Goal: Transaction & Acquisition: Purchase product/service

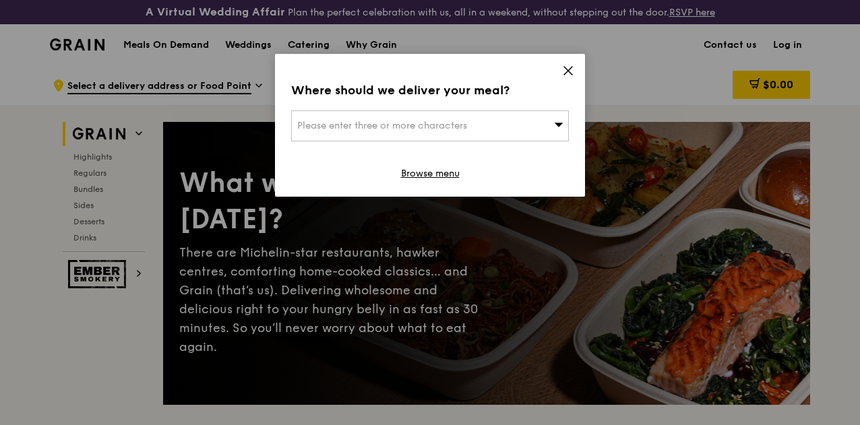
click at [567, 73] on icon at bounding box center [568, 71] width 12 height 12
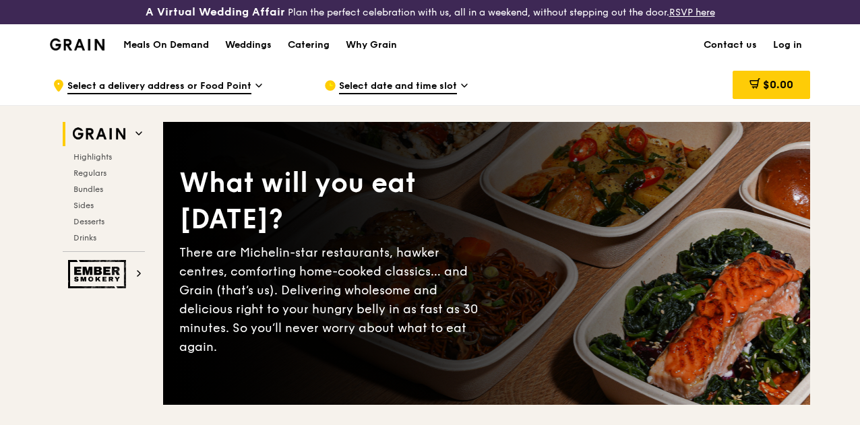
click at [175, 94] on span "Select a delivery address or Food Point" at bounding box center [159, 87] width 184 height 15
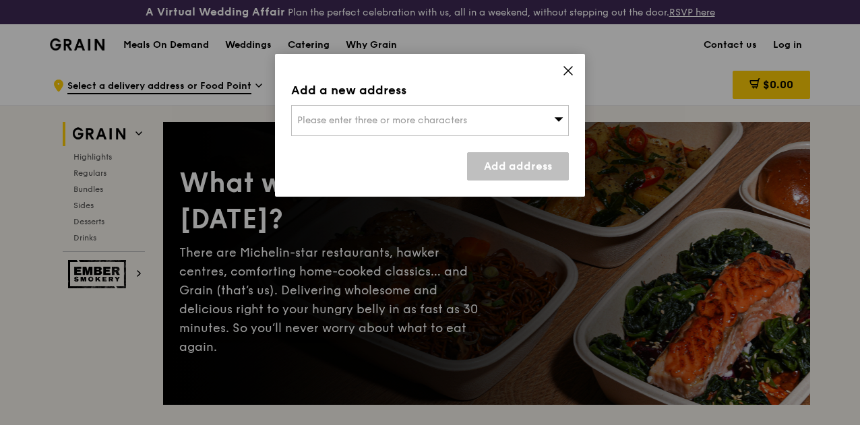
click at [448, 127] on div "Please enter three or more characters" at bounding box center [430, 120] width 278 height 31
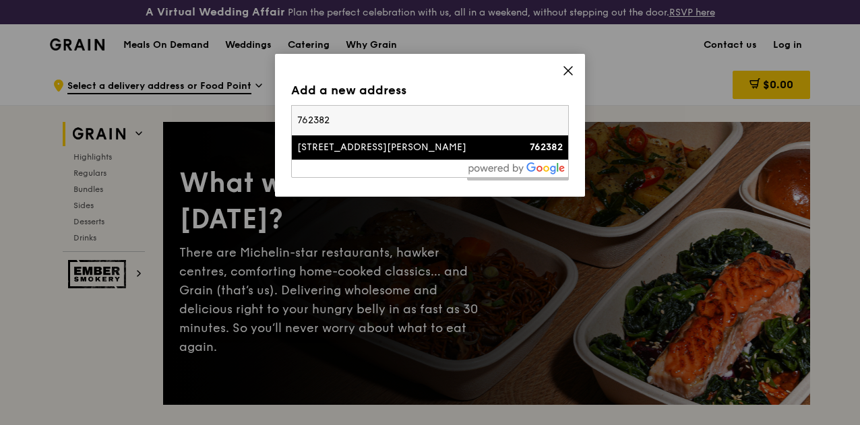
type input "762382"
click at [297, 141] on div "[STREET_ADDRESS][PERSON_NAME]" at bounding box center [397, 147] width 200 height 13
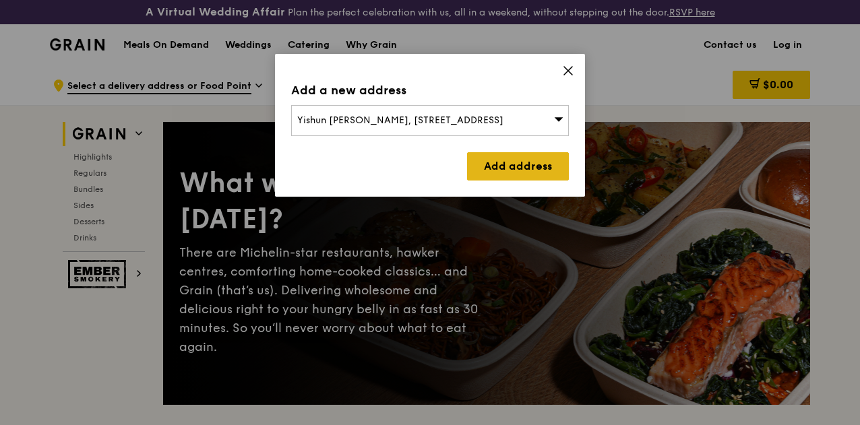
click at [556, 171] on link "Add address" at bounding box center [518, 166] width 102 height 28
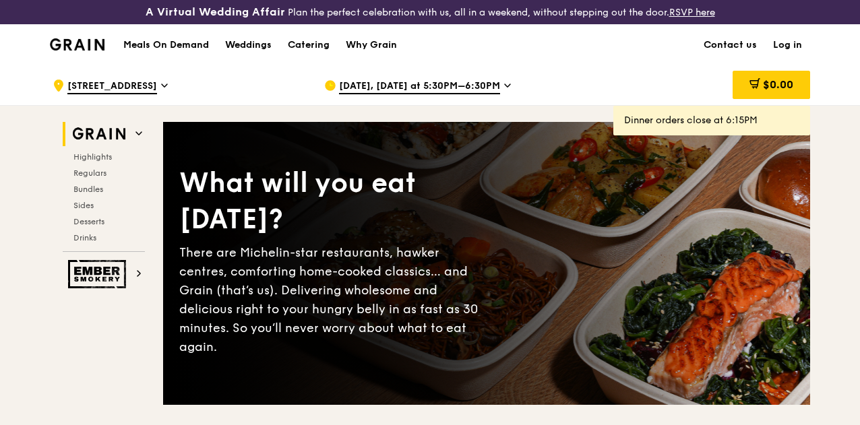
click at [431, 94] on span "[DATE], [DATE] at 5:30PM–6:30PM" at bounding box center [419, 87] width 161 height 15
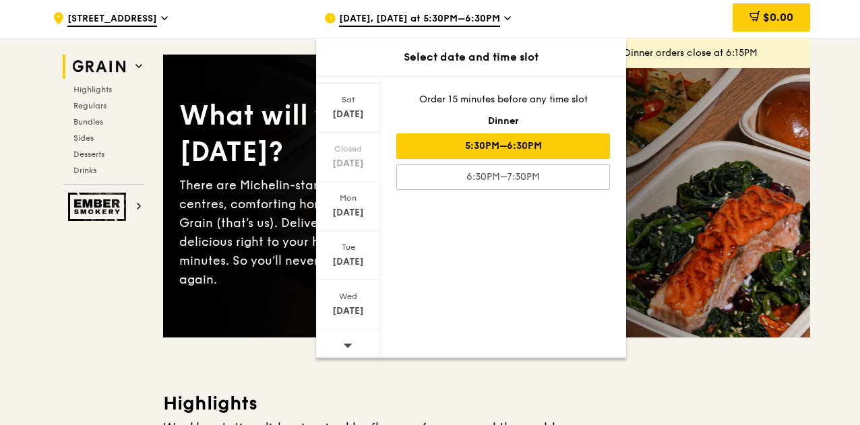
scroll to position [133, 0]
click at [352, 345] on div at bounding box center [348, 341] width 64 height 34
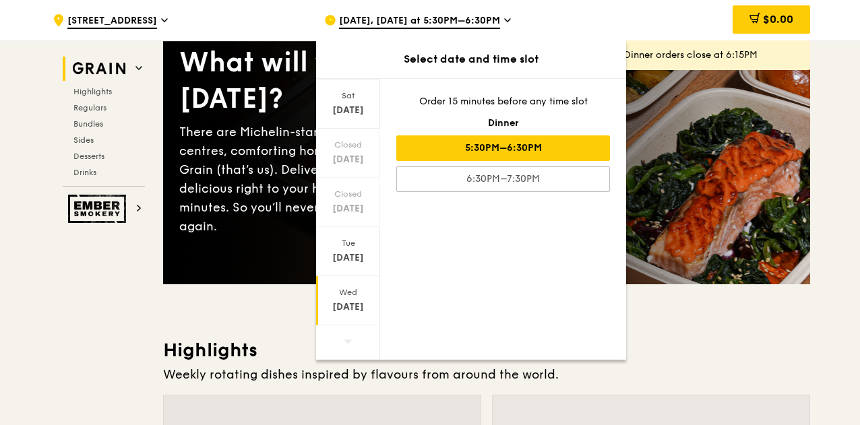
scroll to position [135, 0]
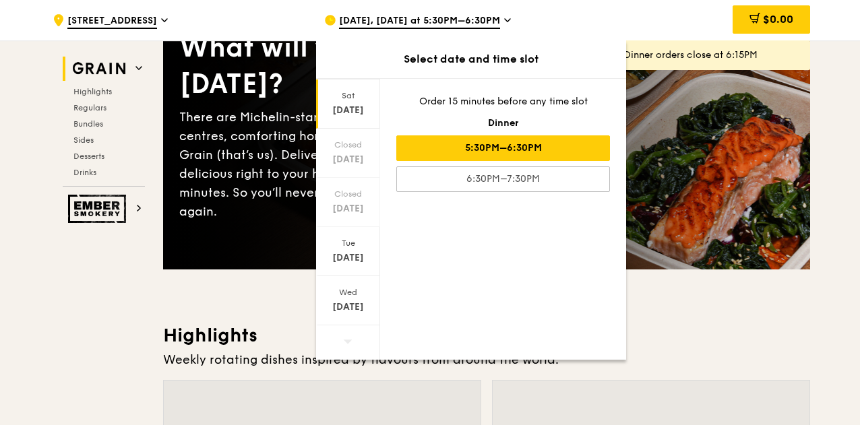
click at [347, 100] on div "Sat" at bounding box center [348, 95] width 60 height 11
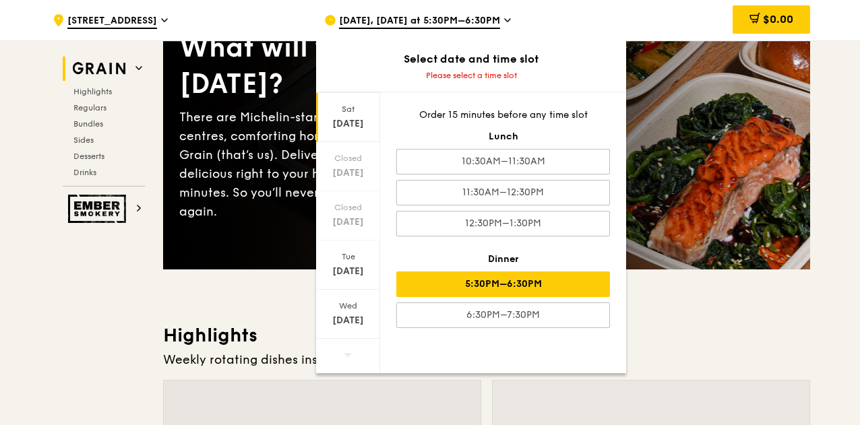
click at [550, 290] on div "5:30PM–6:30PM" at bounding box center [503, 285] width 214 height 26
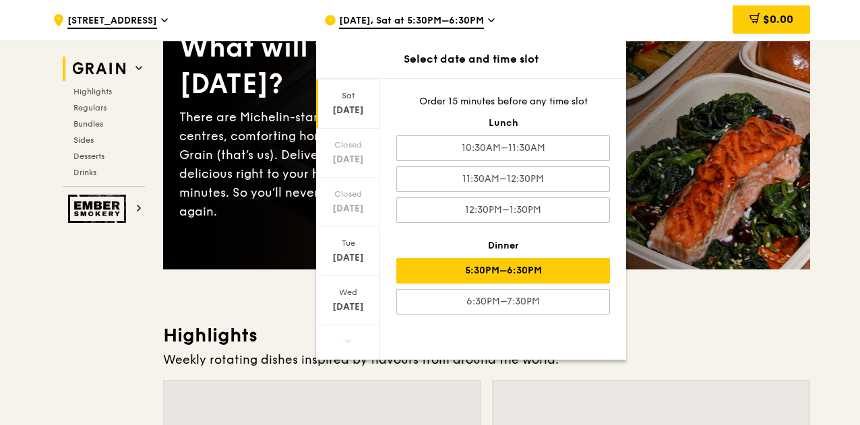
click at [665, 28] on div "$0.00" at bounding box center [701, 20] width 217 height 40
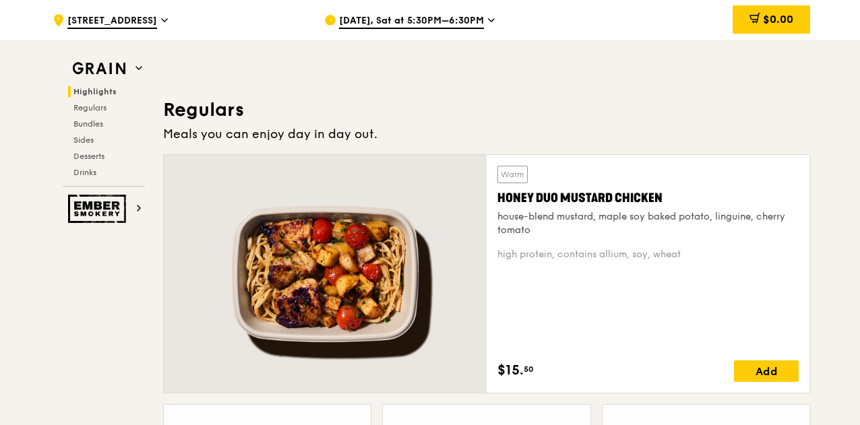
scroll to position [945, 0]
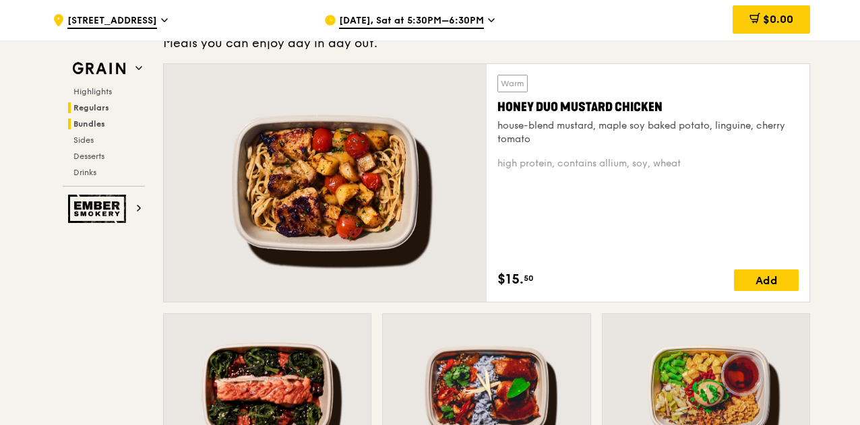
click at [98, 122] on span "Bundles" at bounding box center [89, 123] width 32 height 9
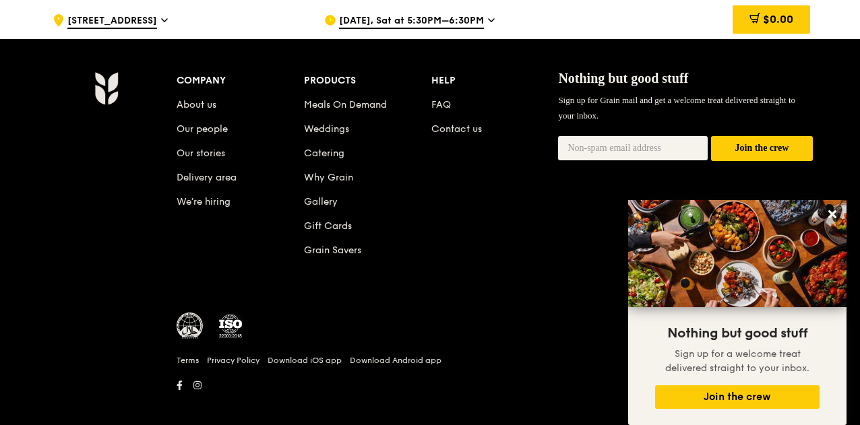
scroll to position [5783, 0]
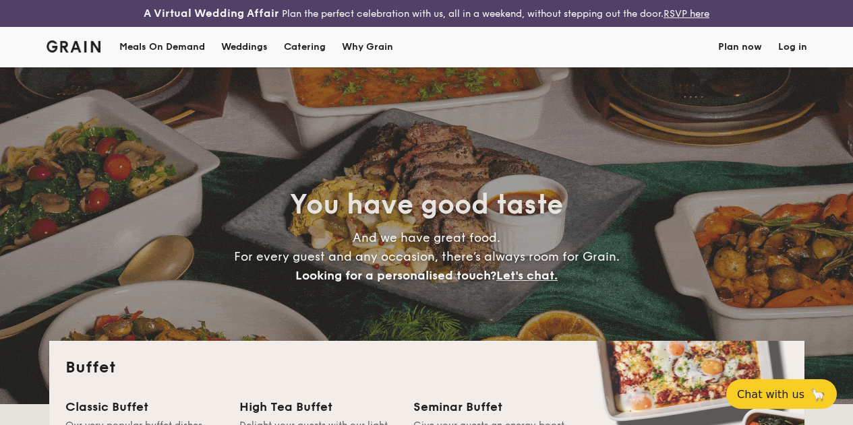
select select
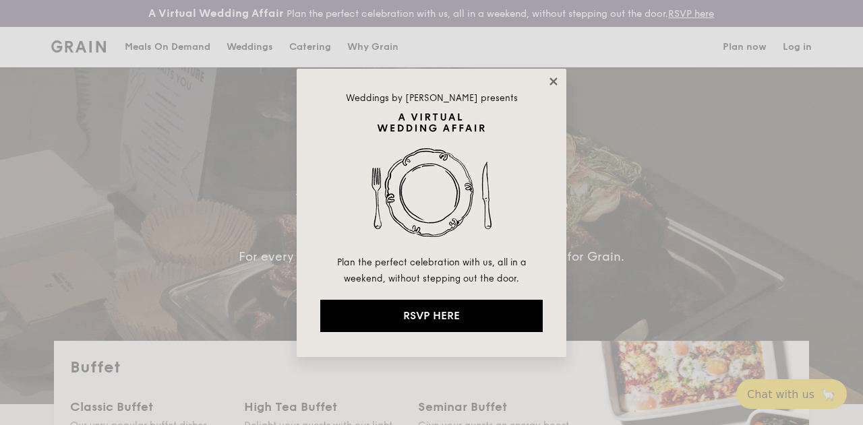
click at [550, 83] on icon at bounding box center [553, 82] width 12 height 12
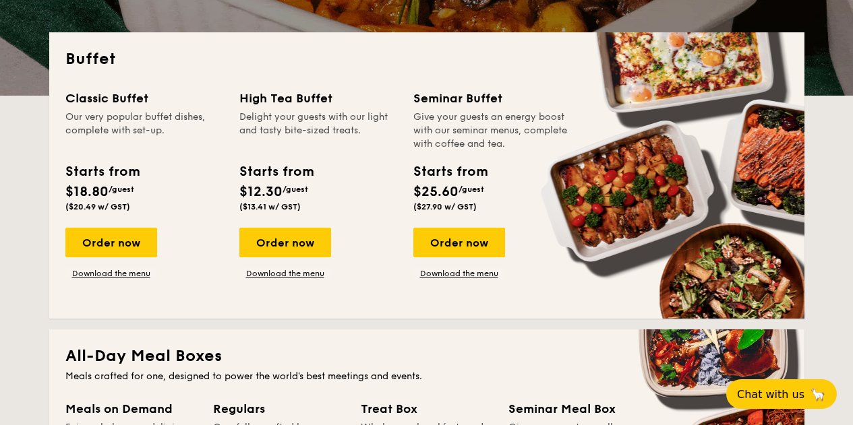
scroll to position [337, 0]
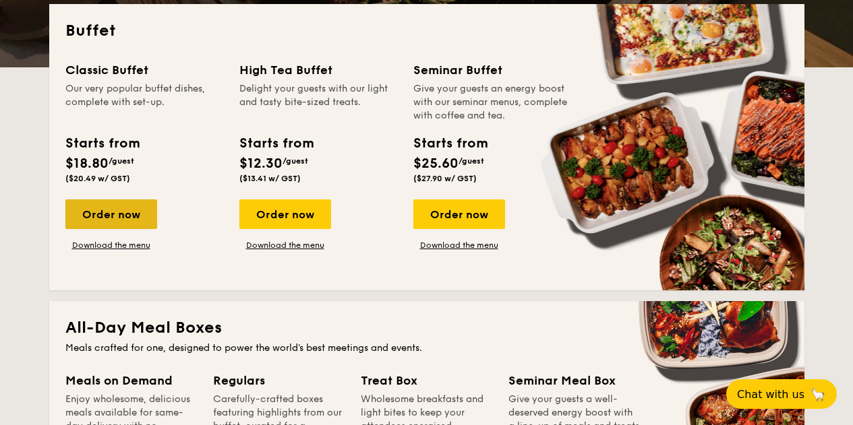
click at [80, 227] on div "Order now" at bounding box center [111, 215] width 92 height 30
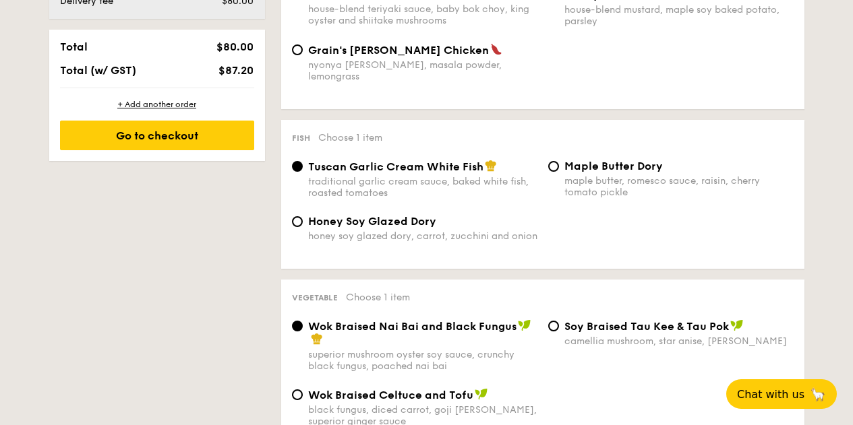
scroll to position [806, 0]
